Goal: Information Seeking & Learning: Learn about a topic

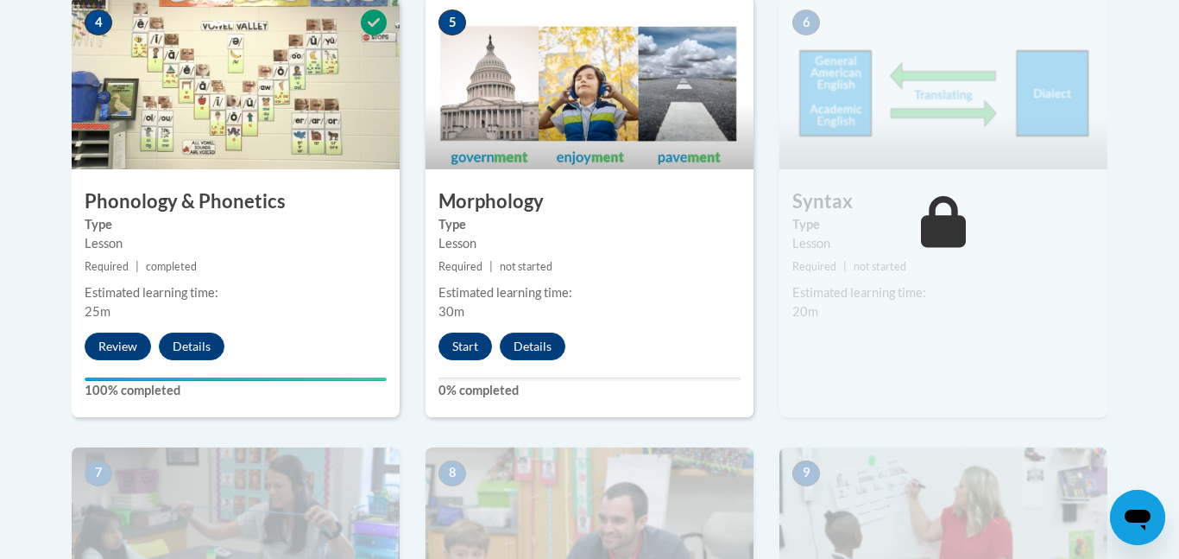
scroll to position [1082, 0]
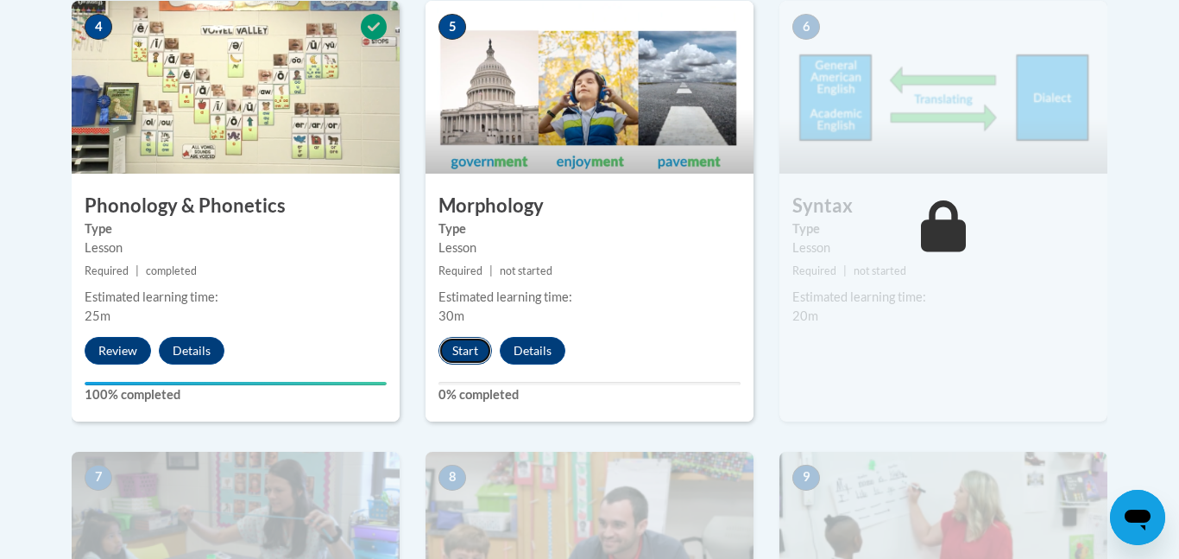
click at [464, 350] on button "Start" at bounding box center [466, 351] width 54 height 28
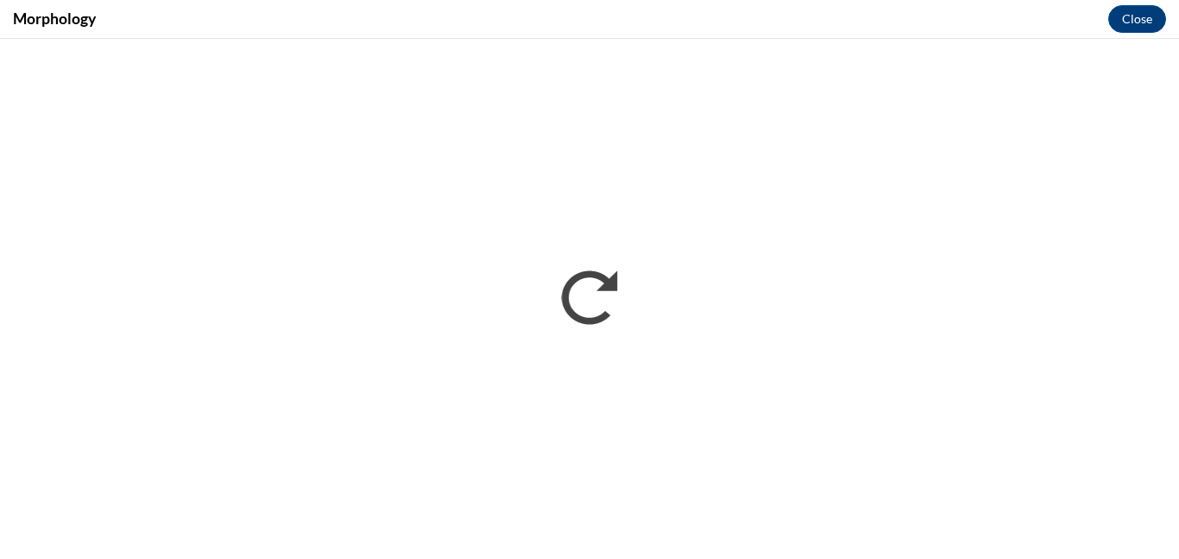
scroll to position [0, 0]
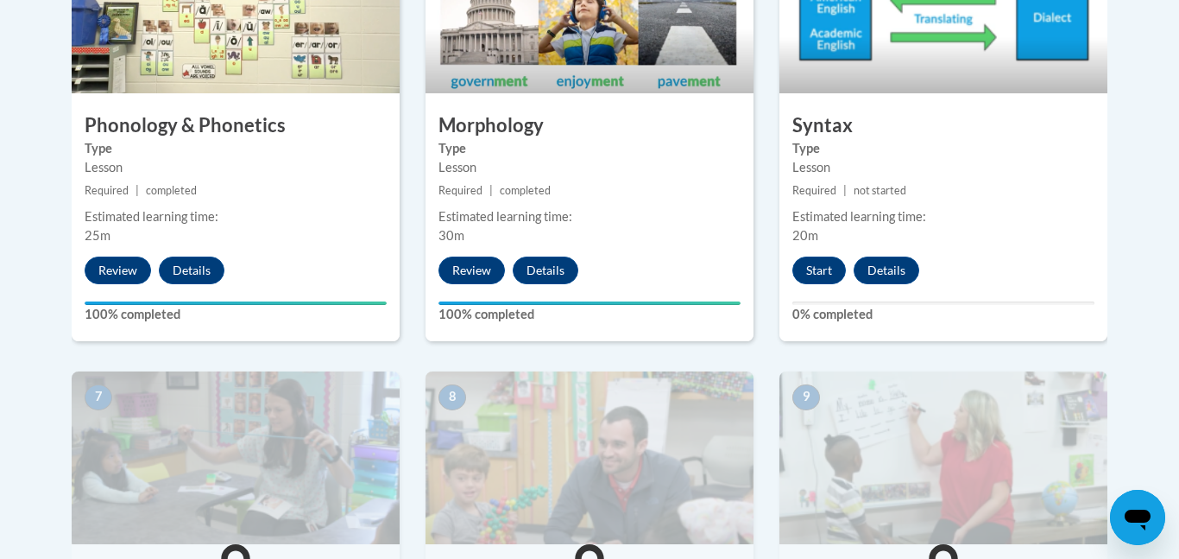
scroll to position [1160, 0]
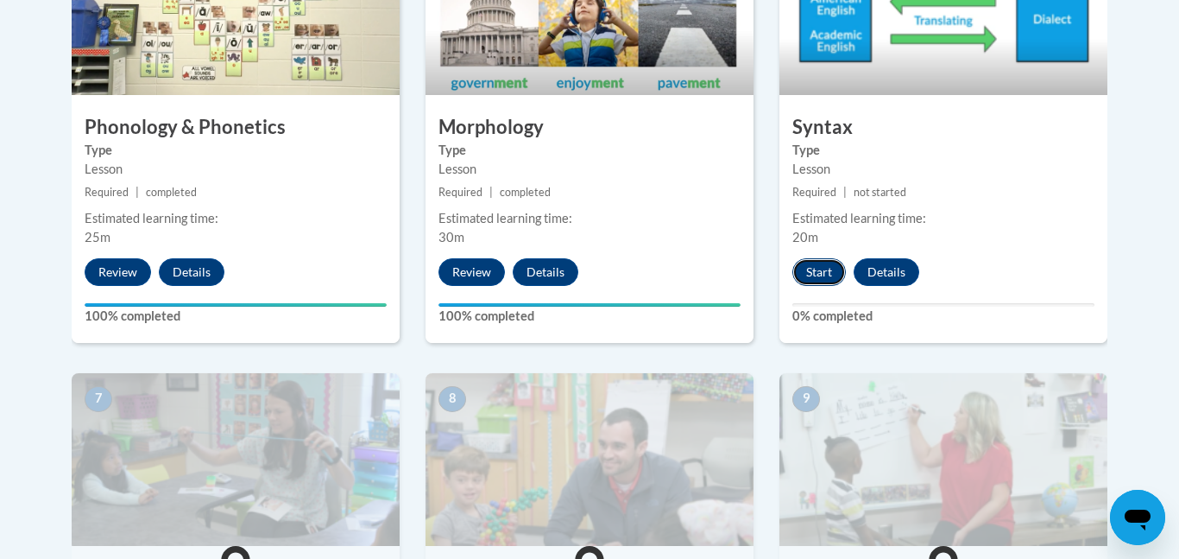
click at [830, 273] on button "Start" at bounding box center [819, 272] width 54 height 28
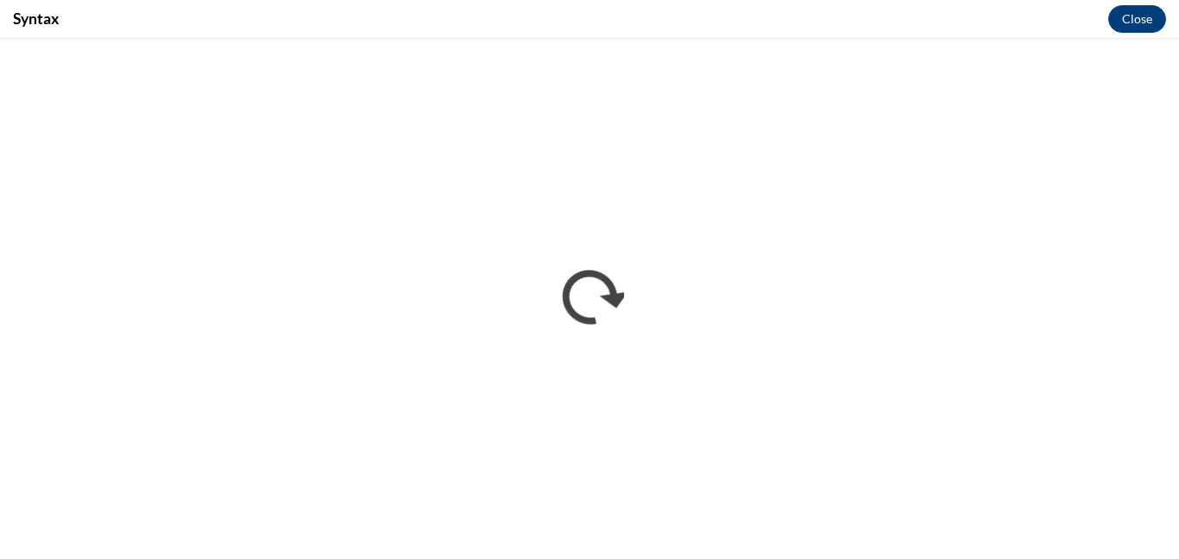
scroll to position [0, 0]
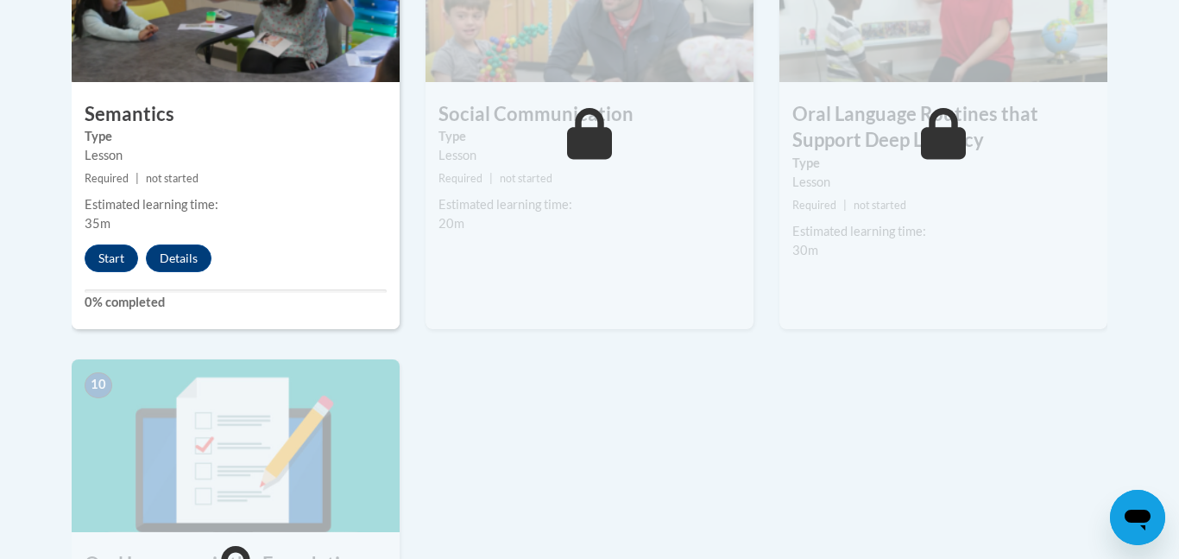
scroll to position [1620, 0]
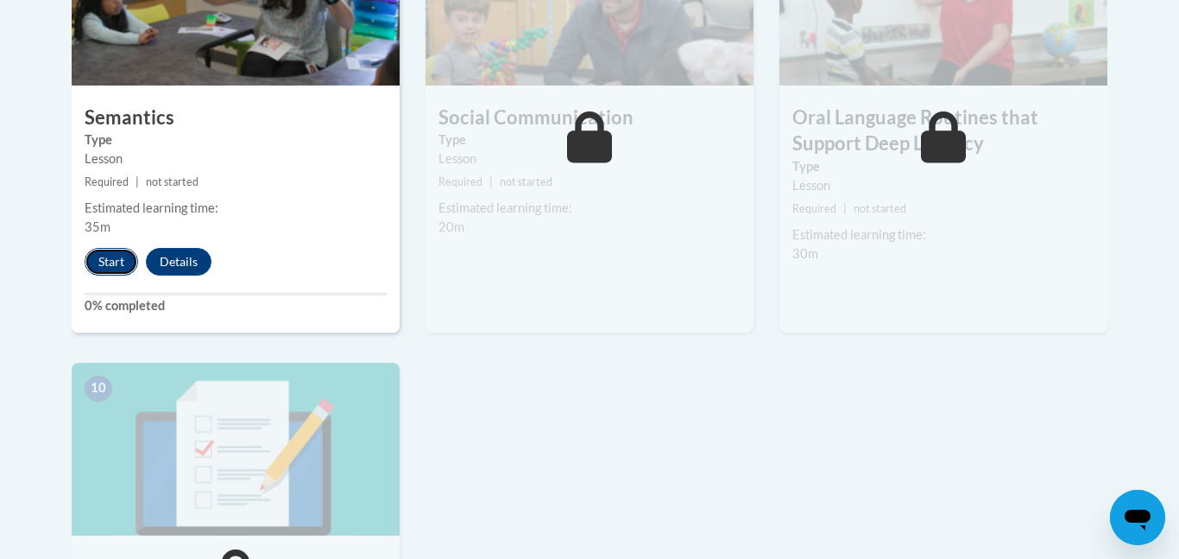
click at [102, 257] on button "Start" at bounding box center [112, 262] width 54 height 28
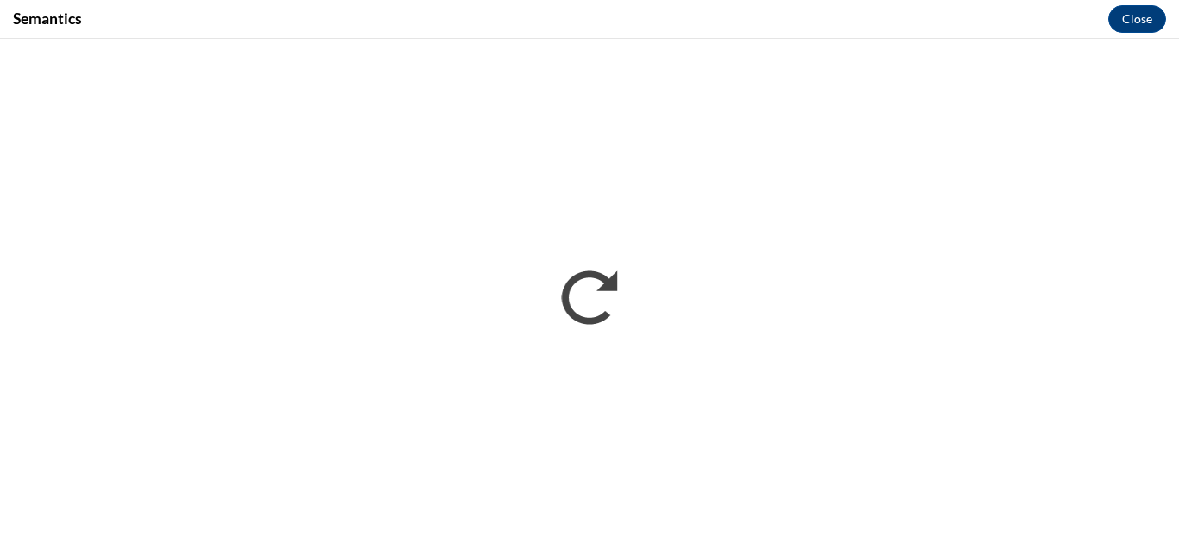
scroll to position [0, 0]
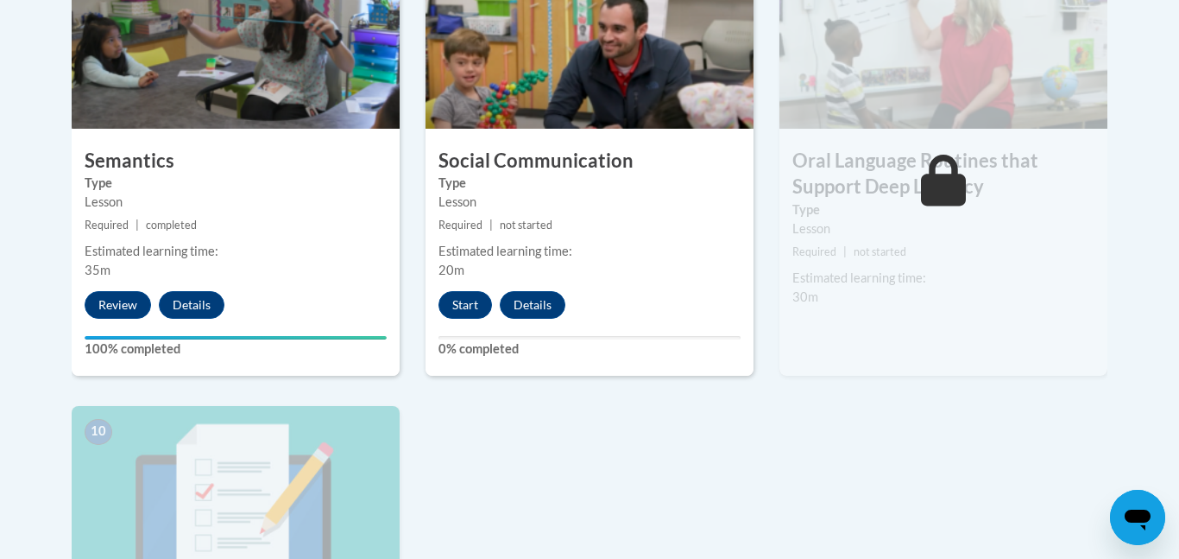
scroll to position [1580, 0]
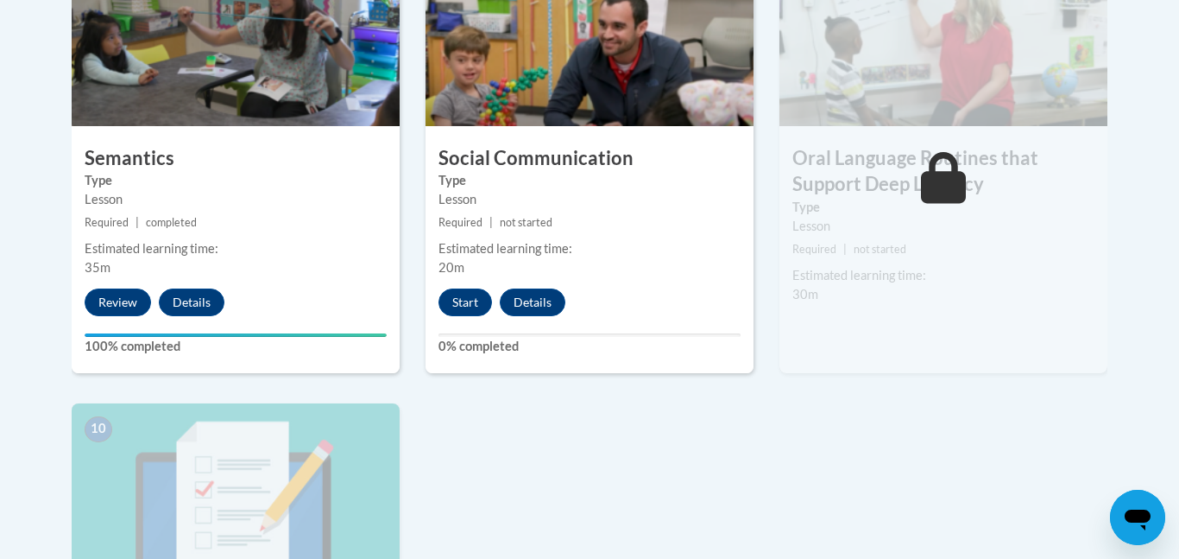
click at [944, 271] on div "Estimated learning time:" at bounding box center [943, 275] width 302 height 19
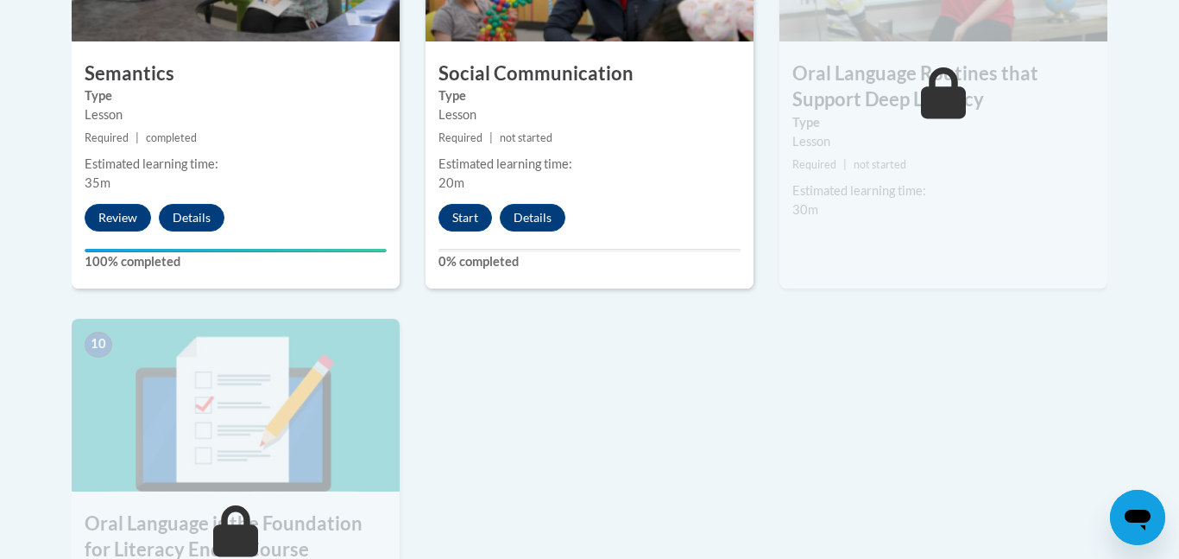
scroll to position [1666, 0]
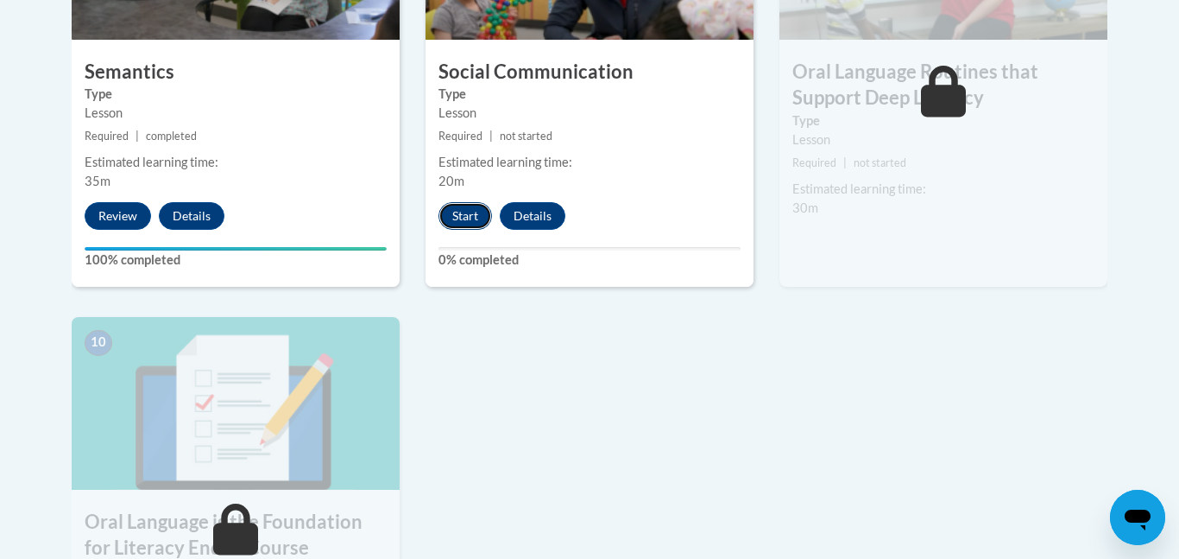
click at [459, 211] on button "Start" at bounding box center [466, 216] width 54 height 28
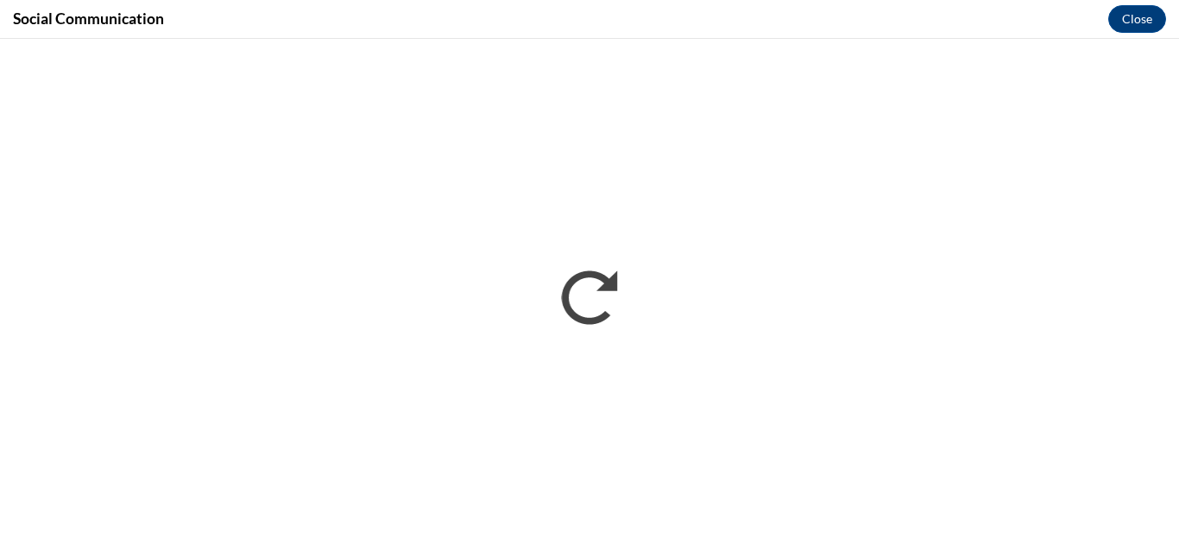
scroll to position [0, 0]
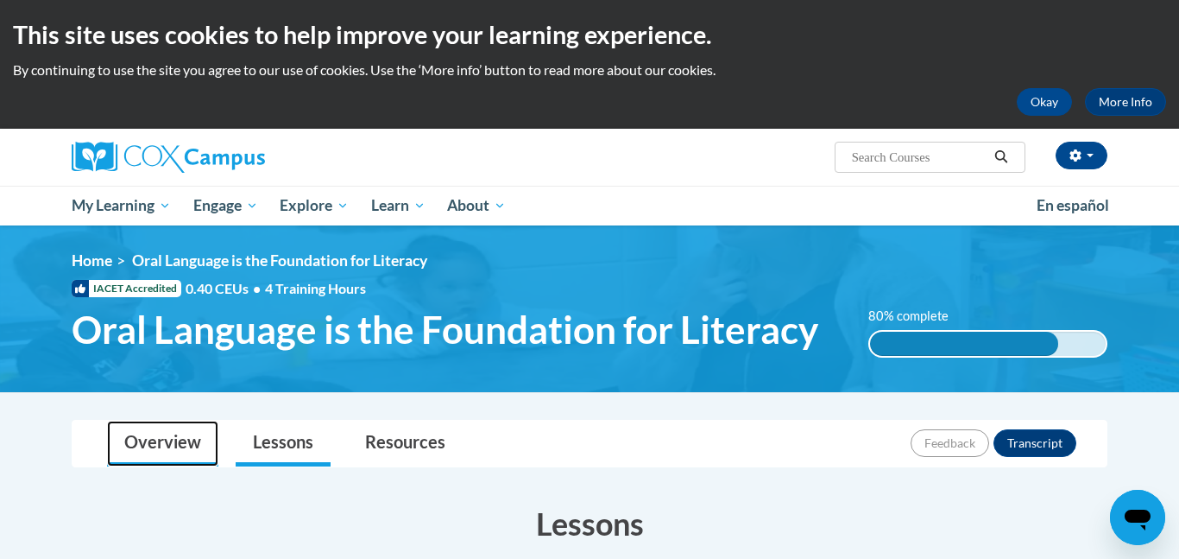
click at [168, 443] on link "Overview" at bounding box center [162, 443] width 111 height 46
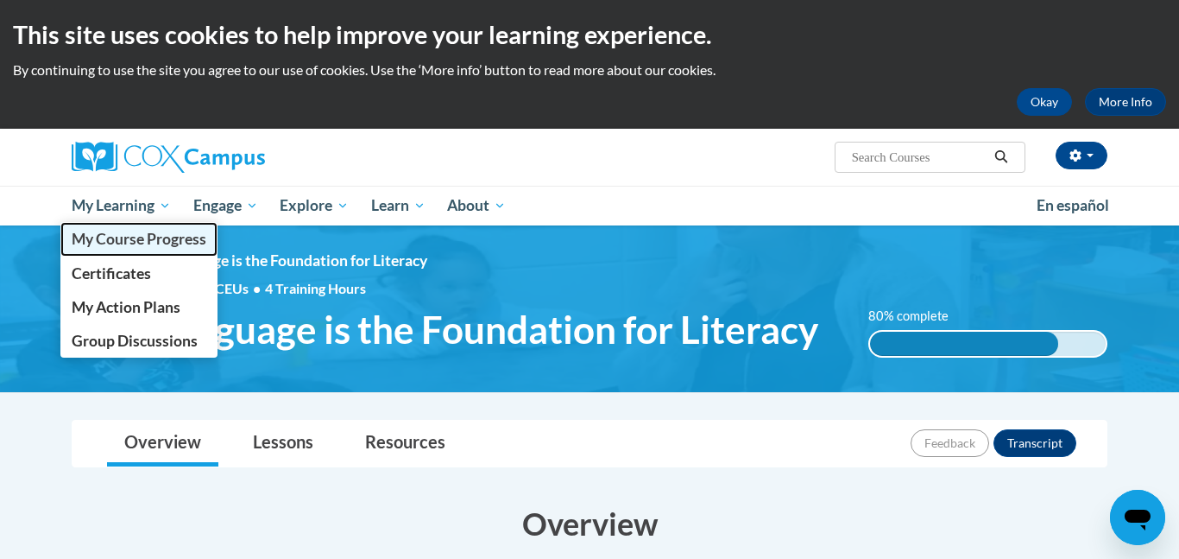
click at [134, 239] on span "My Course Progress" at bounding box center [139, 239] width 135 height 18
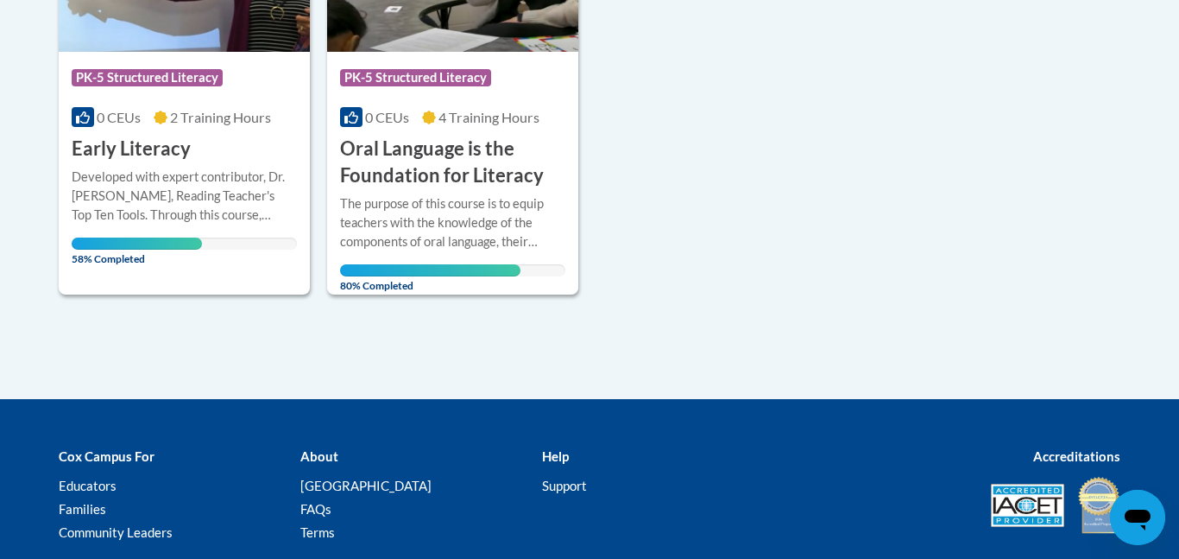
scroll to position [568, 0]
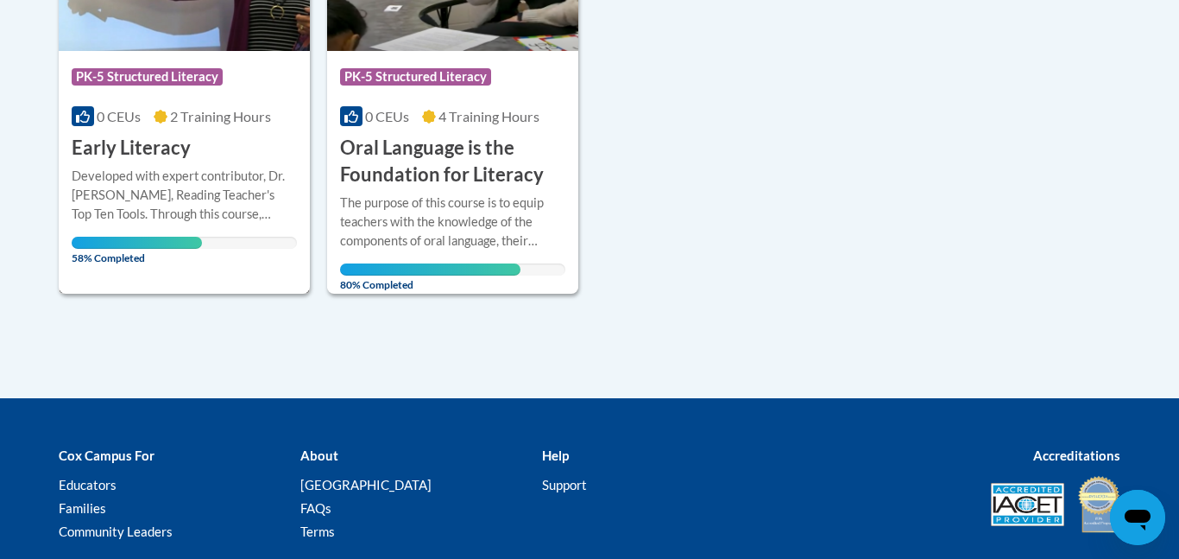
click at [286, 218] on div "Developed with expert contributor, [PERSON_NAME], Reading Teacher's Top Ten Too…" at bounding box center [184, 195] width 225 height 57
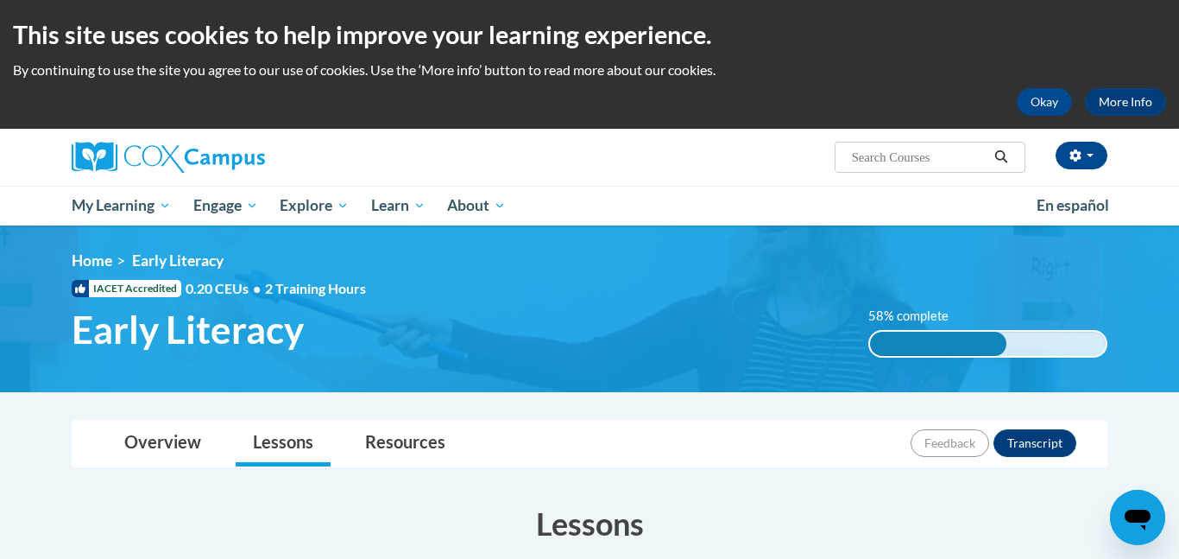
scroll to position [137, 0]
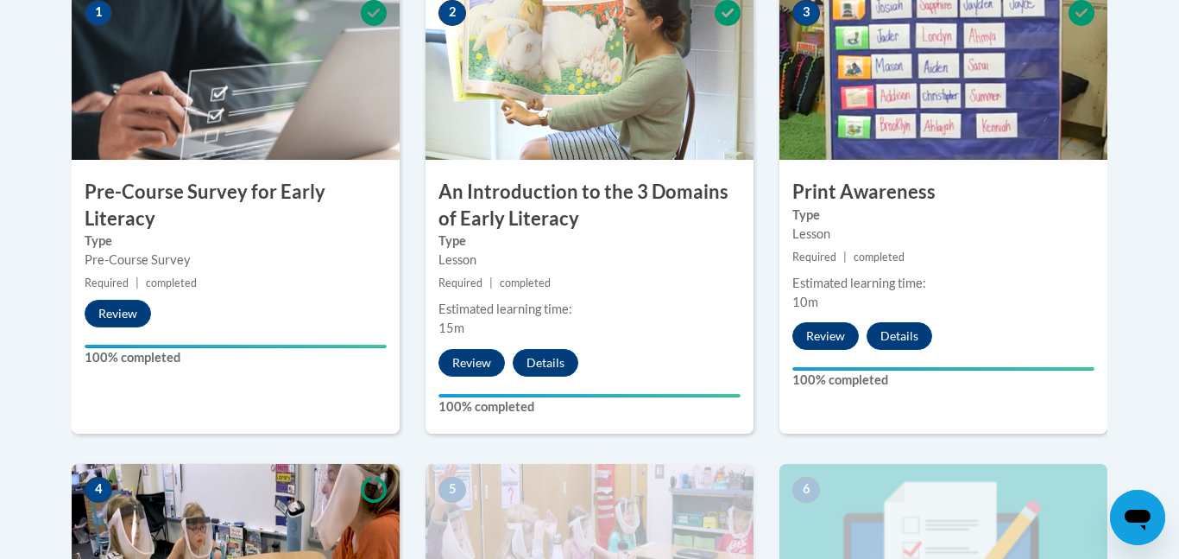
click at [144, 468] on img at bounding box center [236, 550] width 328 height 173
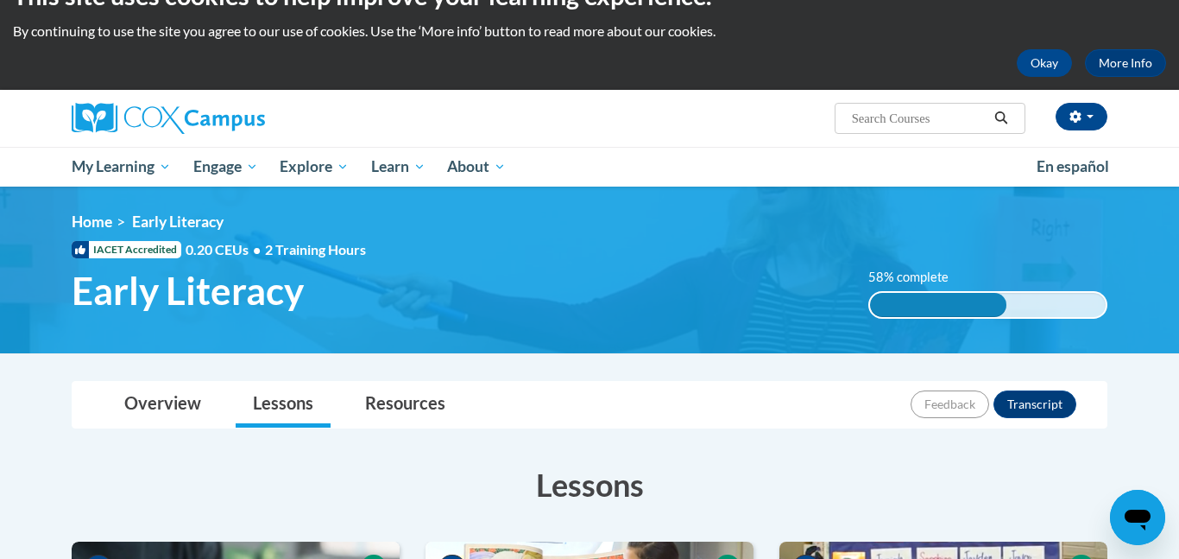
scroll to position [35, 0]
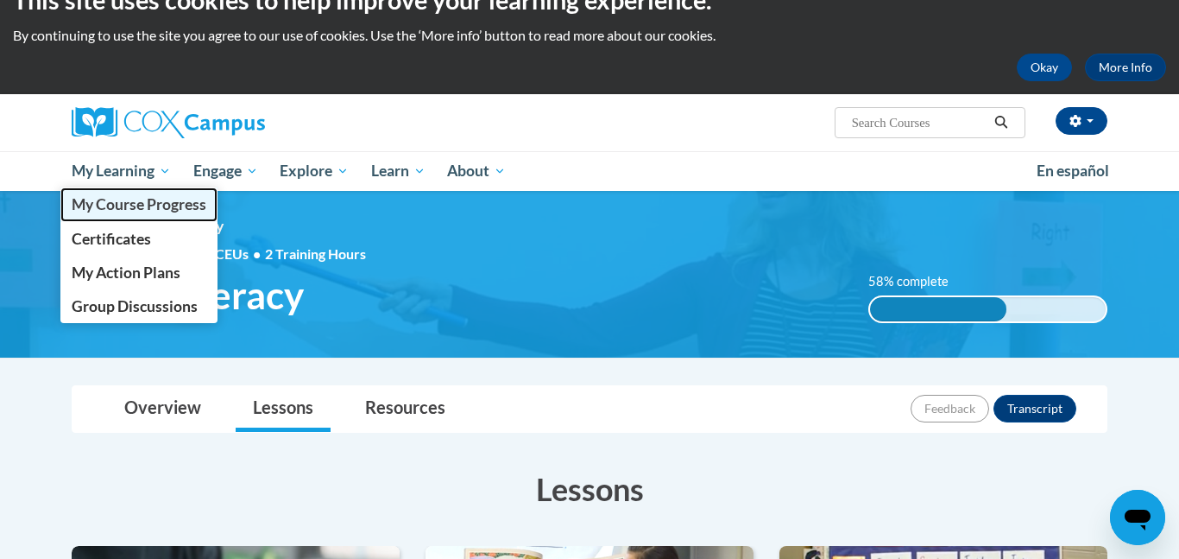
click at [130, 205] on span "My Course Progress" at bounding box center [139, 204] width 135 height 18
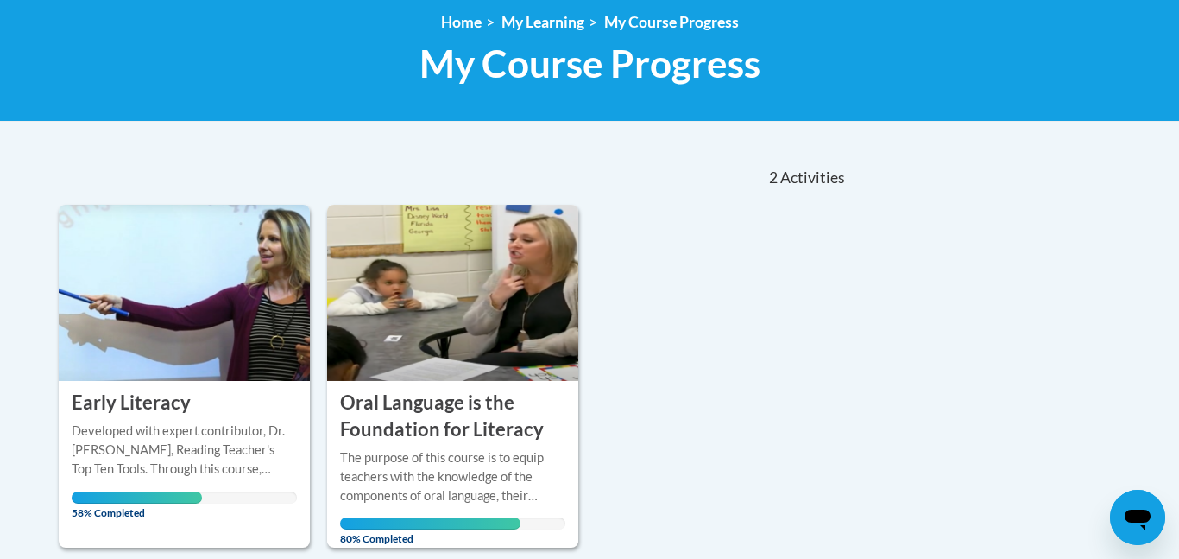
scroll to position [246, 0]
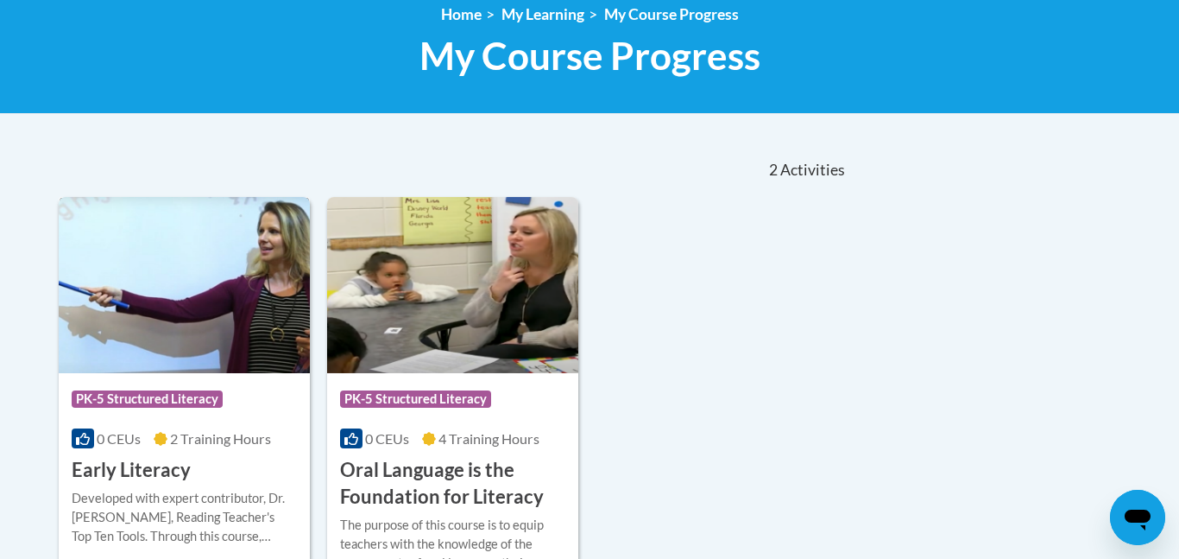
click at [201, 437] on span "2 Training Hours" at bounding box center [220, 438] width 101 height 16
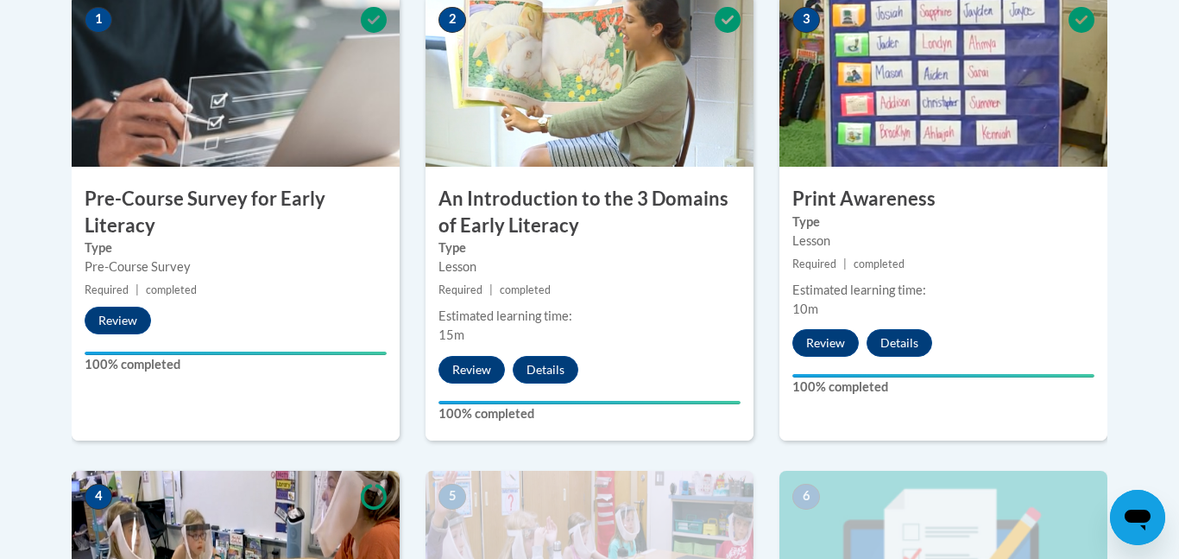
scroll to position [862, 0]
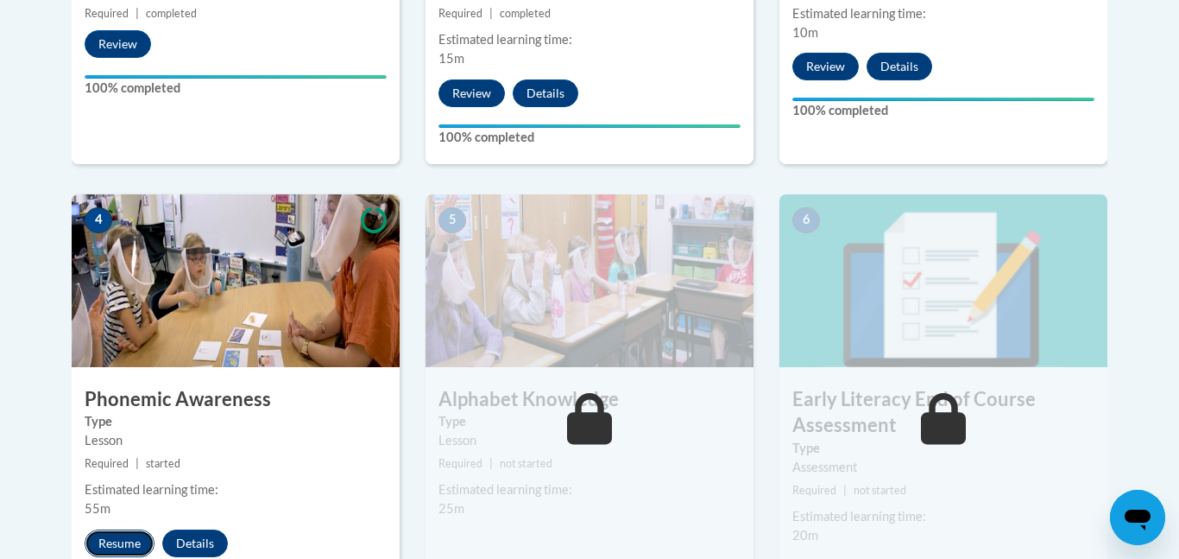
click at [136, 545] on button "Resume" at bounding box center [120, 543] width 70 height 28
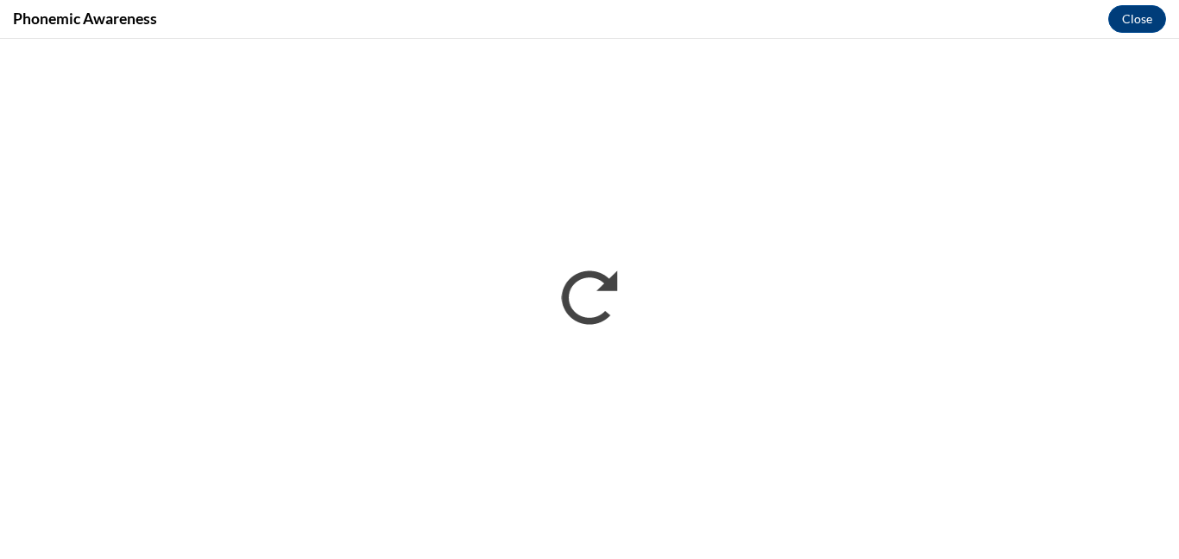
scroll to position [0, 0]
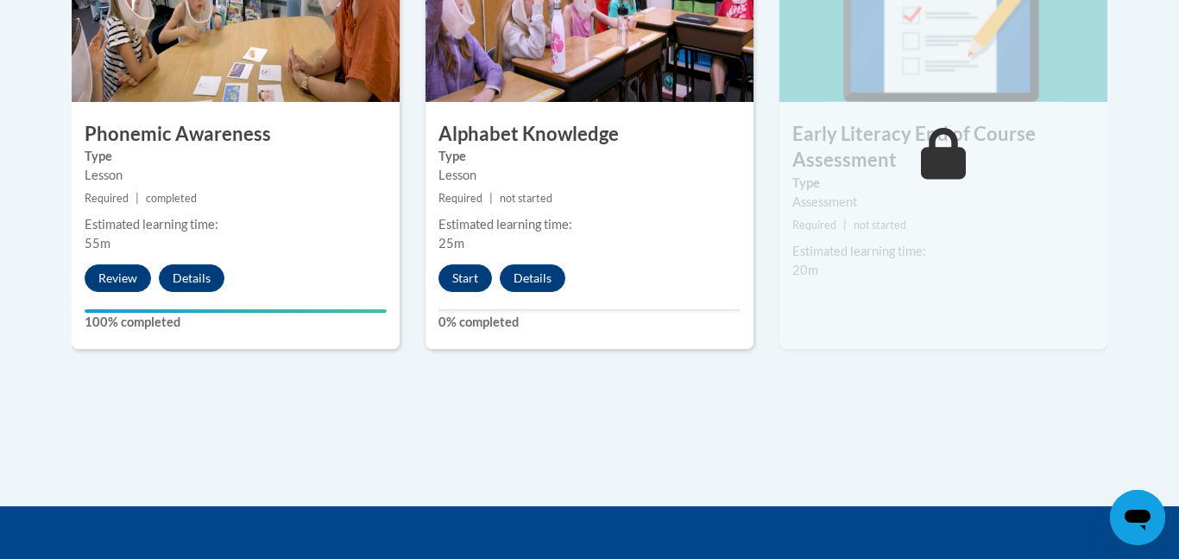
scroll to position [1129, 0]
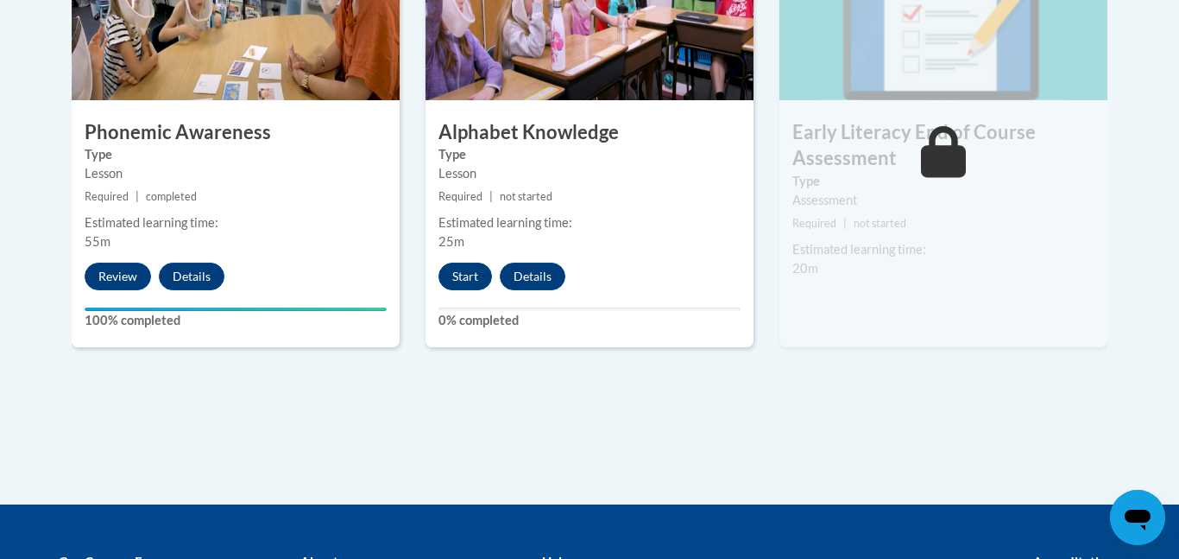
click at [751, 271] on div "5 Alphabet Knowledge Type Lesson Required | not started Estimated learning time…" at bounding box center [590, 137] width 328 height 420
